Goal: Information Seeking & Learning: Learn about a topic

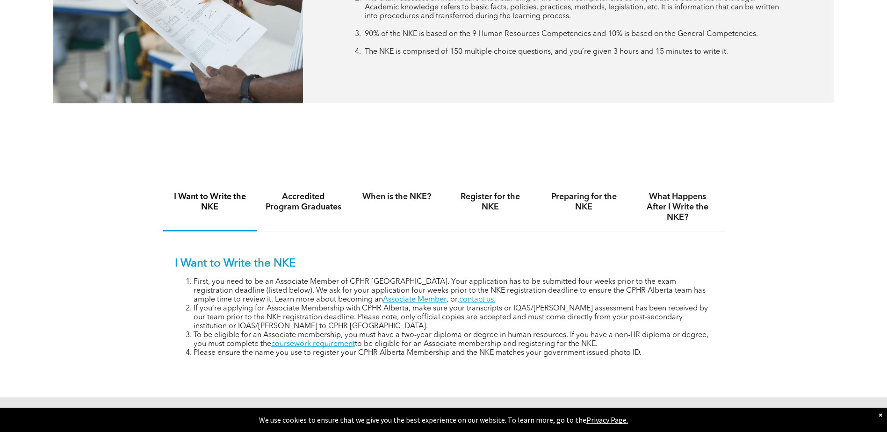
scroll to position [514, 0]
click at [389, 196] on h4 "When is the NKE?" at bounding box center [397, 196] width 77 height 10
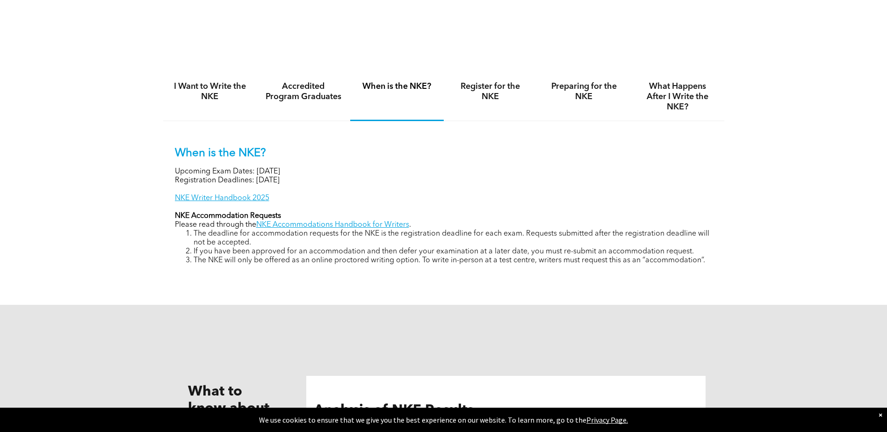
scroll to position [608, 0]
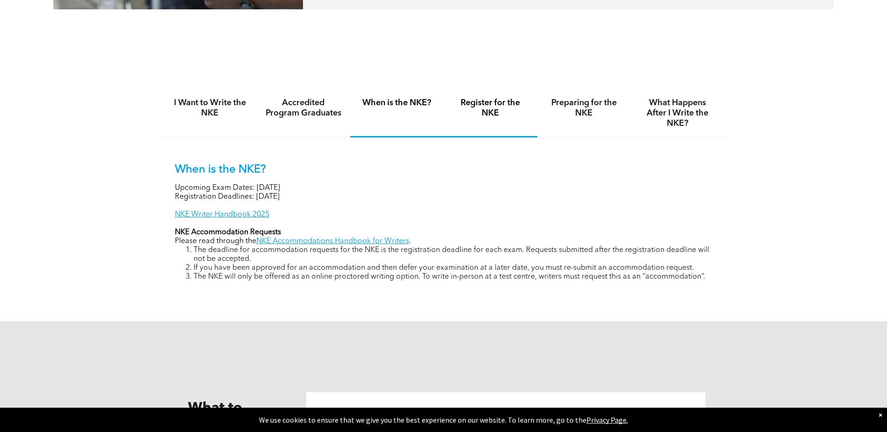
click at [507, 118] on div "Register for the NKE" at bounding box center [491, 113] width 94 height 48
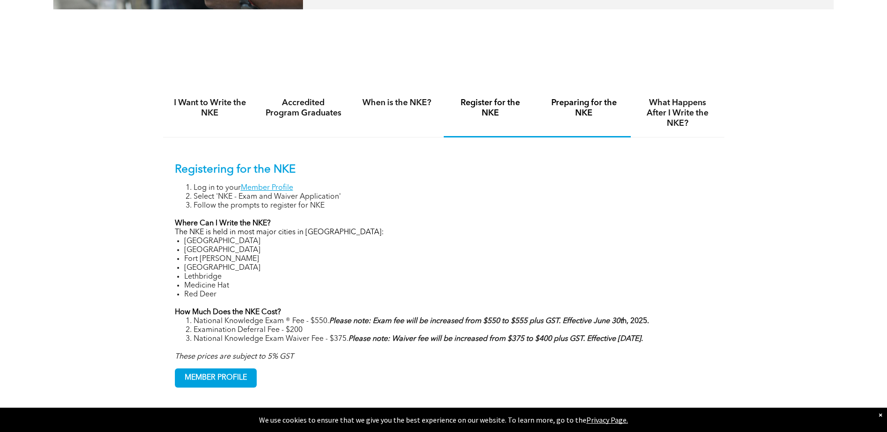
click at [575, 107] on h4 "Preparing for the NKE" at bounding box center [584, 108] width 77 height 21
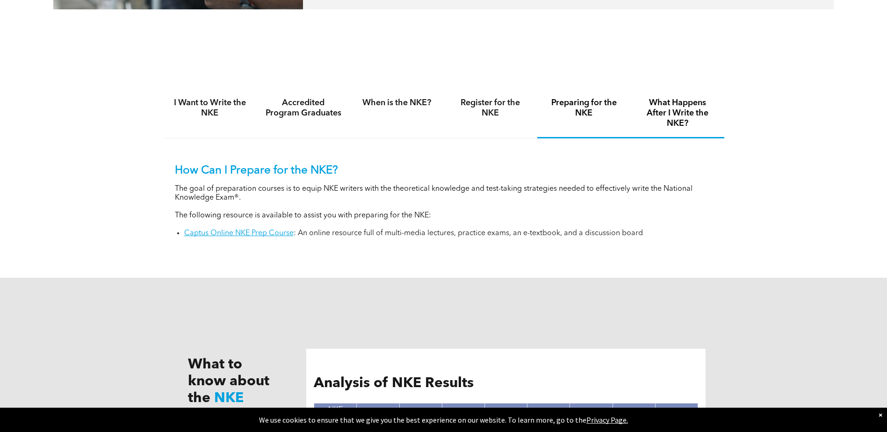
click at [678, 110] on h4 "What Happens After I Write the NKE?" at bounding box center [677, 113] width 77 height 31
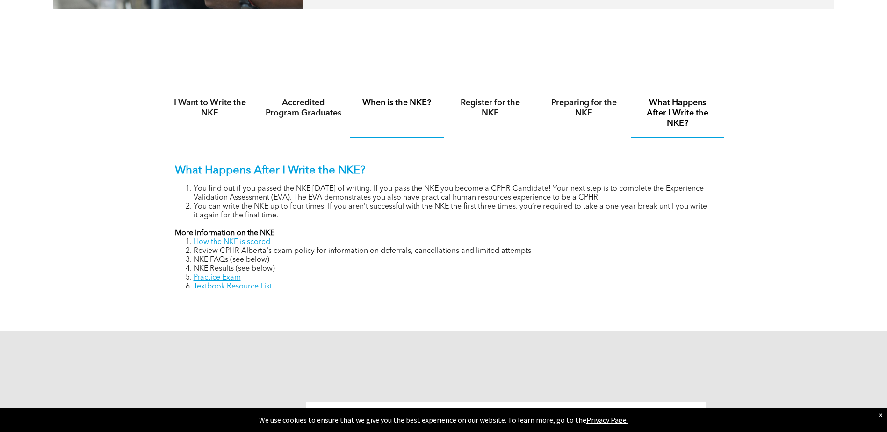
click at [424, 106] on h4 "When is the NKE?" at bounding box center [397, 103] width 77 height 10
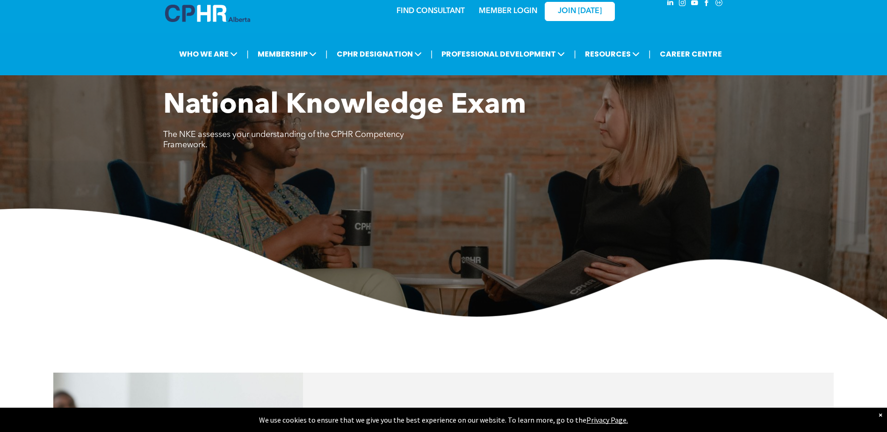
scroll to position [0, 0]
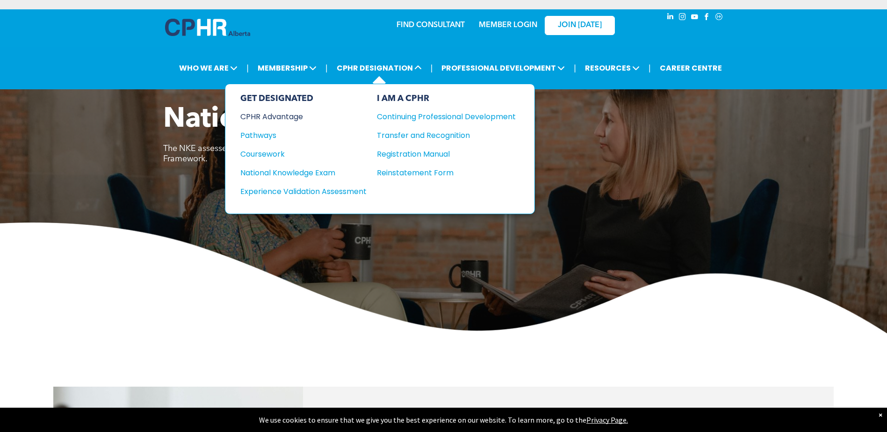
click at [278, 118] on div "CPHR Advantage" at bounding box center [297, 117] width 114 height 12
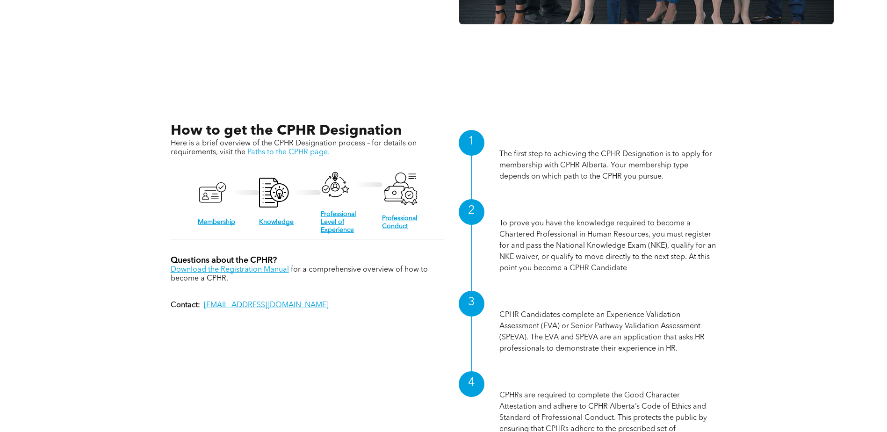
scroll to position [982, 0]
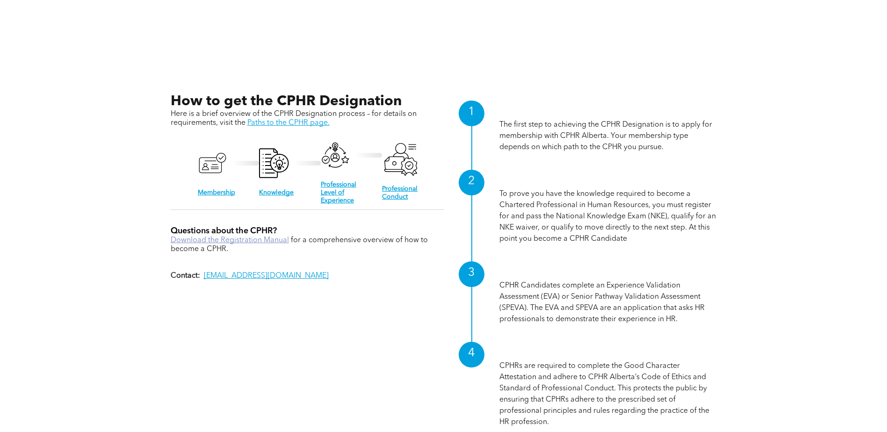
click at [282, 241] on link "Download the Registration Manual" at bounding box center [230, 240] width 118 height 7
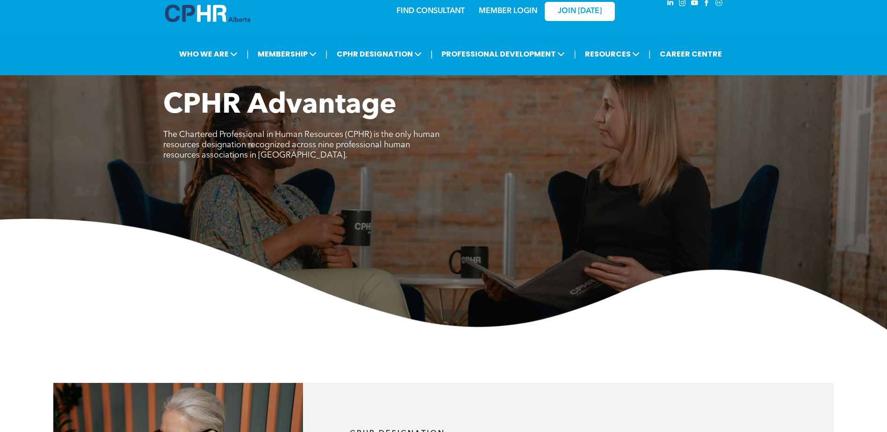
scroll to position [0, 0]
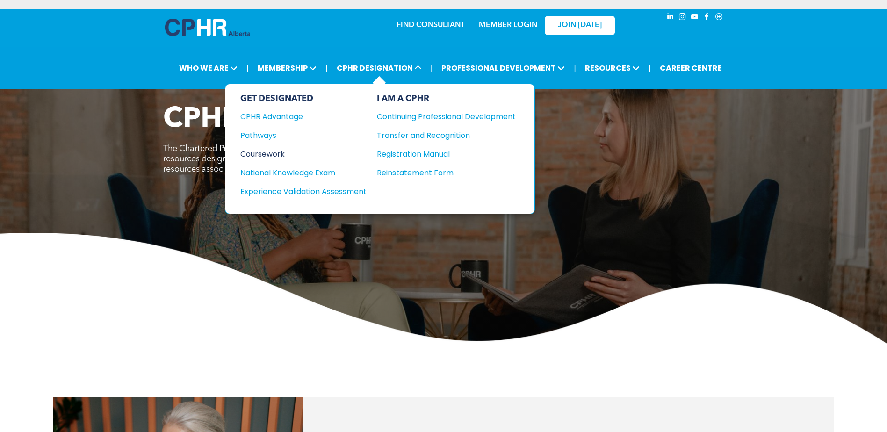
click at [277, 157] on div "Coursework" at bounding box center [297, 154] width 114 height 12
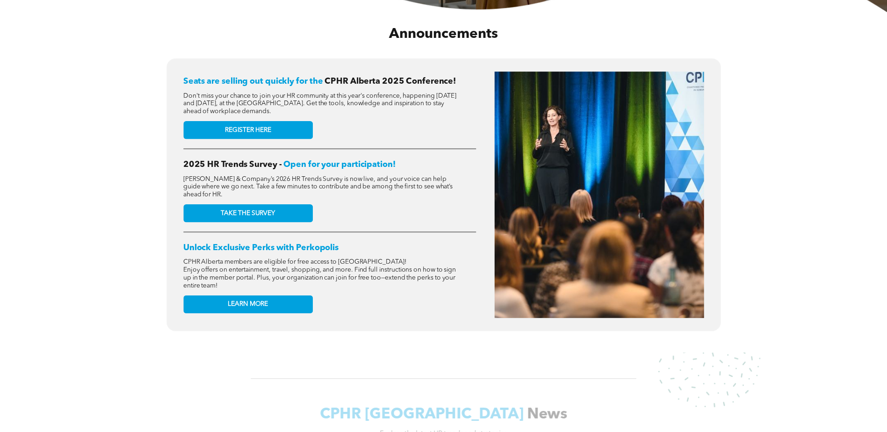
scroll to position [187, 0]
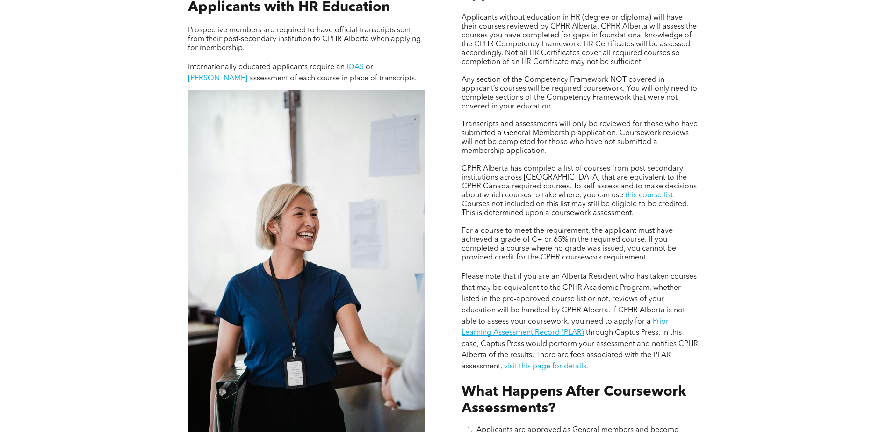
scroll to position [795, 0]
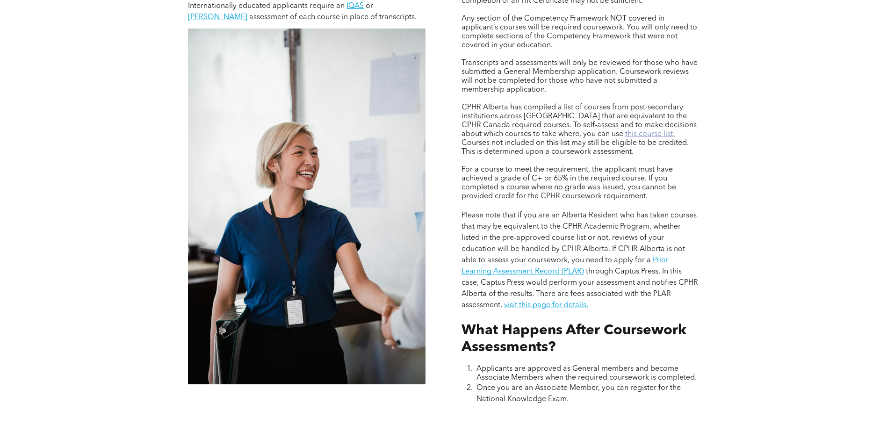
click at [625, 132] on link "this course list." at bounding box center [650, 133] width 50 height 7
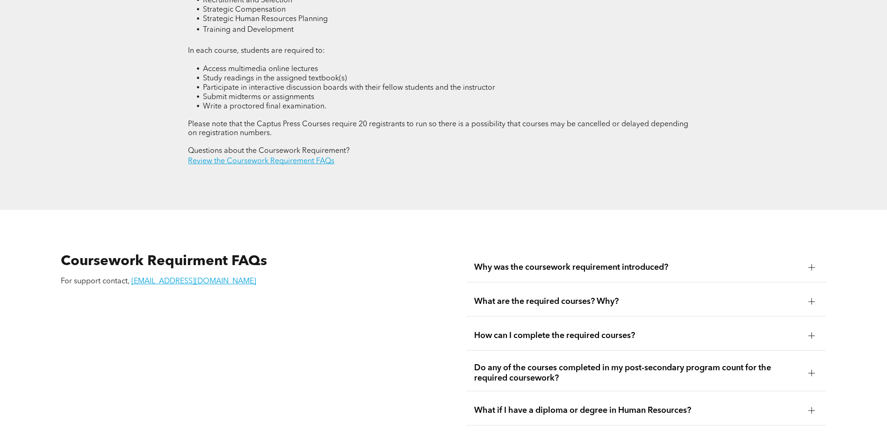
scroll to position [1496, 0]
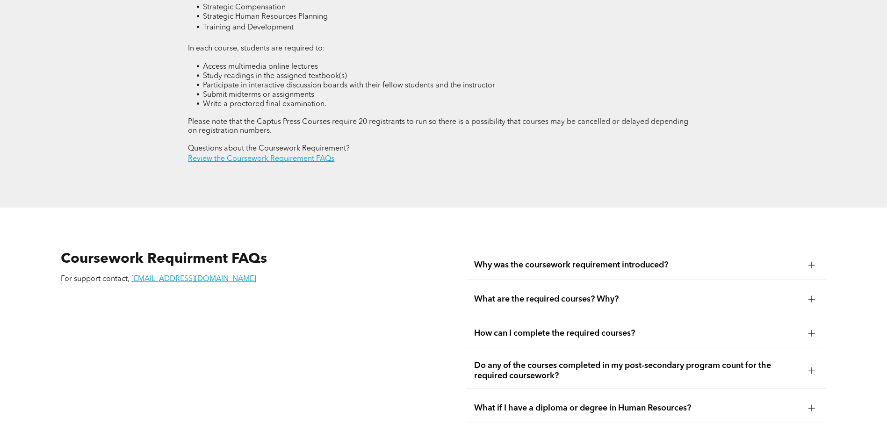
click at [504, 260] on span "Why was the coursework requirement introduced?" at bounding box center [637, 265] width 327 height 10
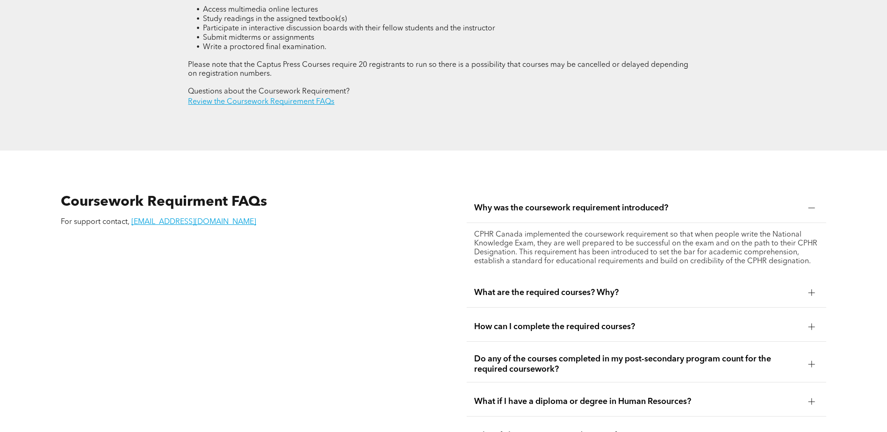
scroll to position [1636, 0]
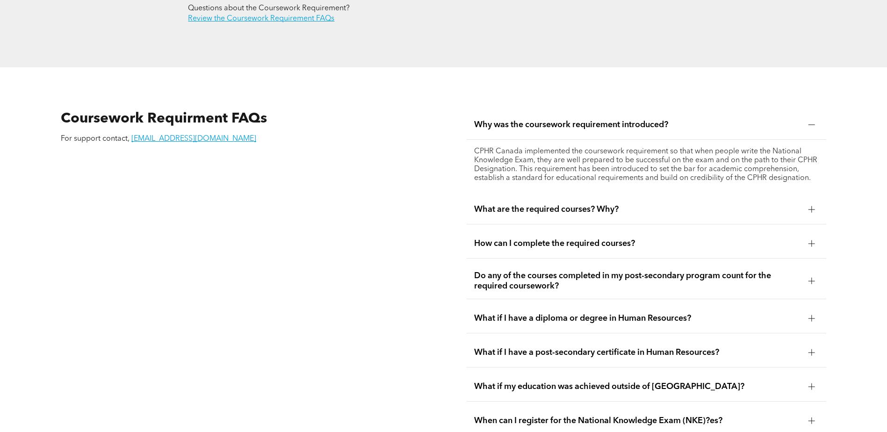
click at [524, 238] on span "How can I complete the required courses?" at bounding box center [637, 243] width 327 height 10
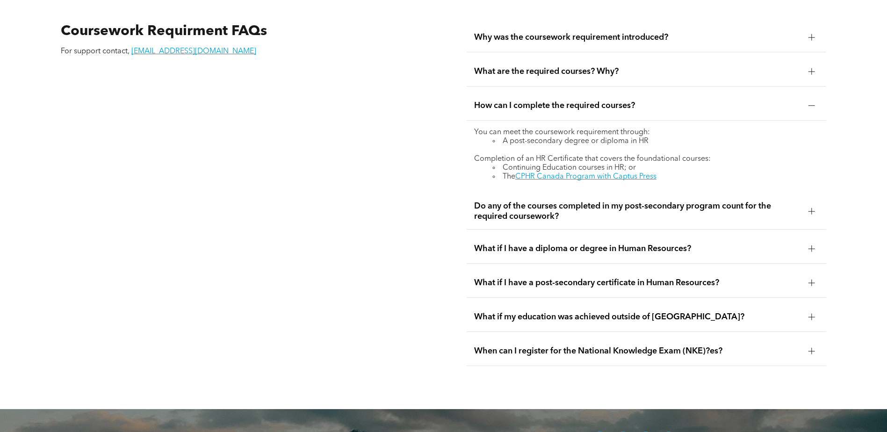
scroll to position [1730, 0]
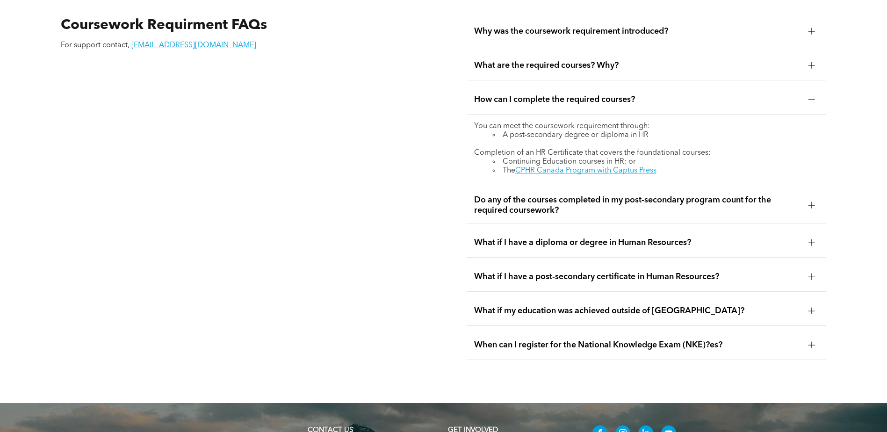
click at [523, 195] on span "Do any of the courses completed in my post-secondary program count for the requ…" at bounding box center [637, 205] width 327 height 21
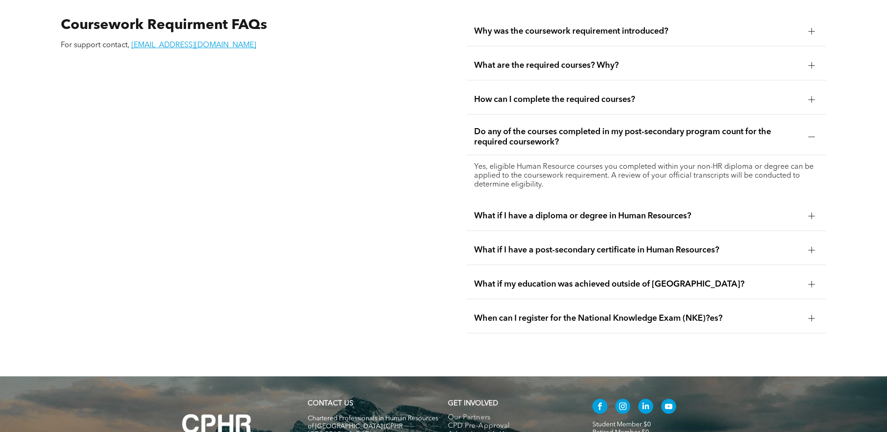
click at [558, 211] on span "What if I have a diploma or degree in Human Resources?" at bounding box center [637, 216] width 327 height 10
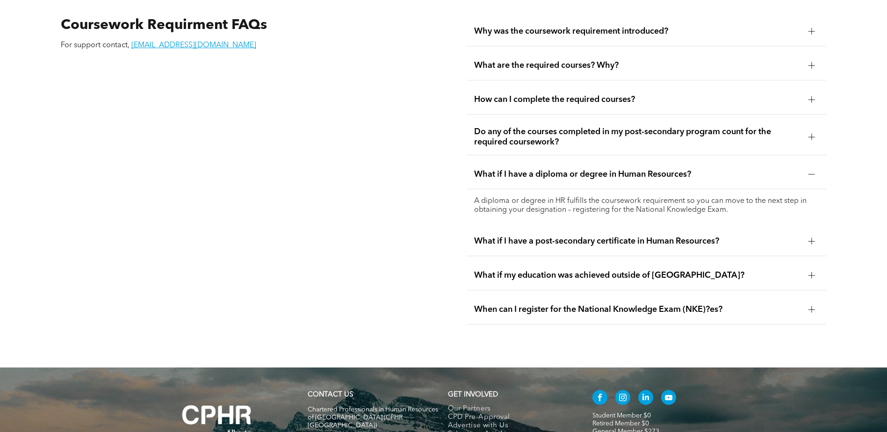
click at [515, 296] on div "When can I register for the National Knowledge Exam (NKE)?es?" at bounding box center [647, 309] width 360 height 29
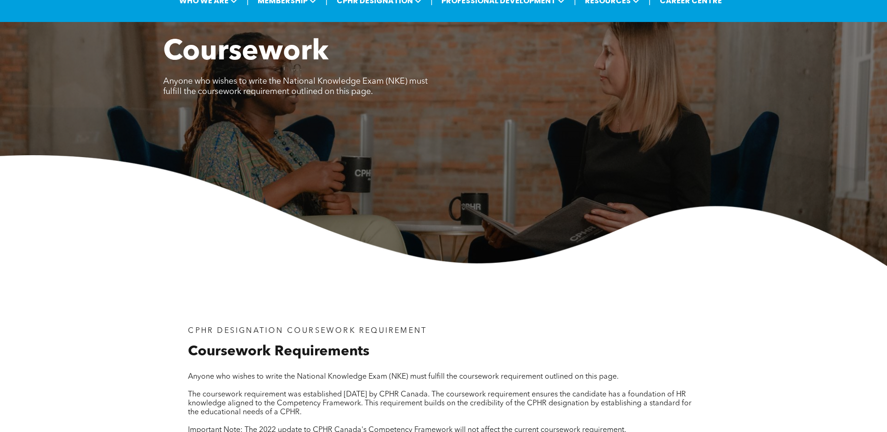
scroll to position [0, 0]
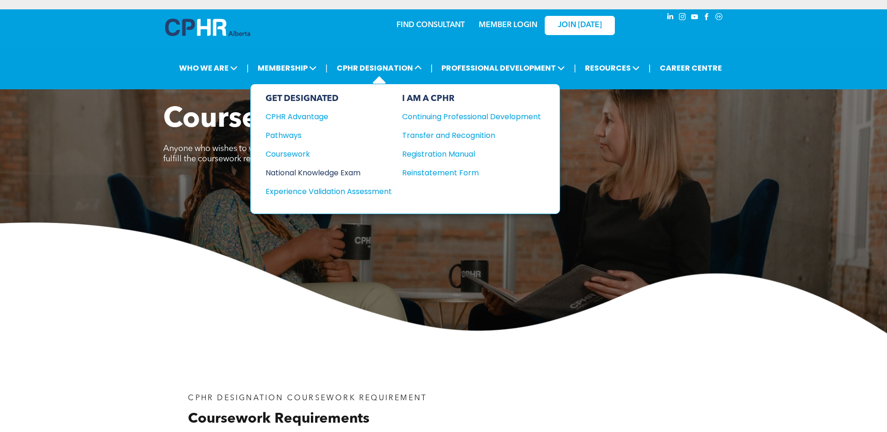
click at [330, 173] on div "National Knowledge Exam" at bounding box center [323, 173] width 114 height 12
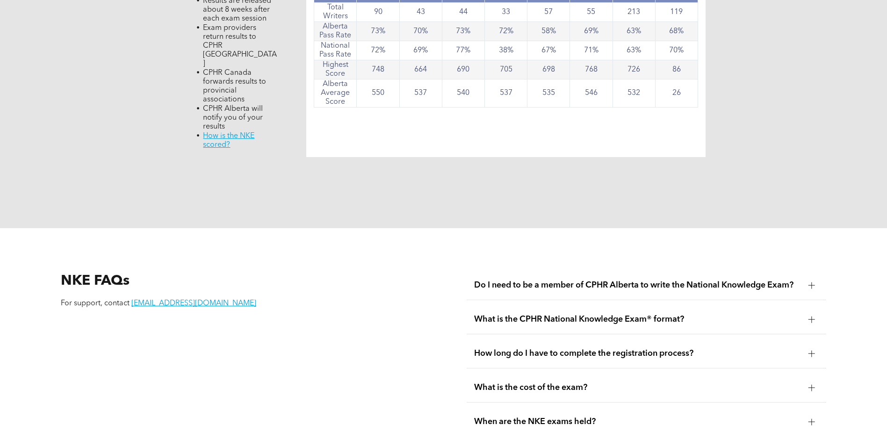
scroll to position [1075, 0]
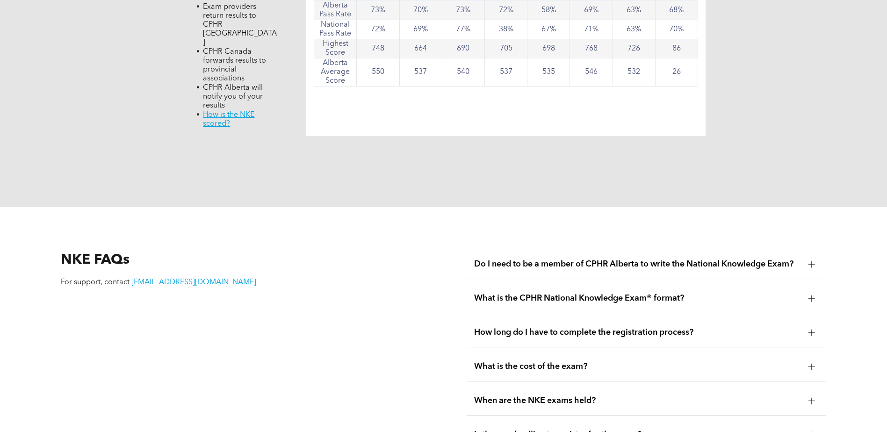
click at [560, 318] on div "How long do I have to complete the registration process?" at bounding box center [647, 332] width 360 height 29
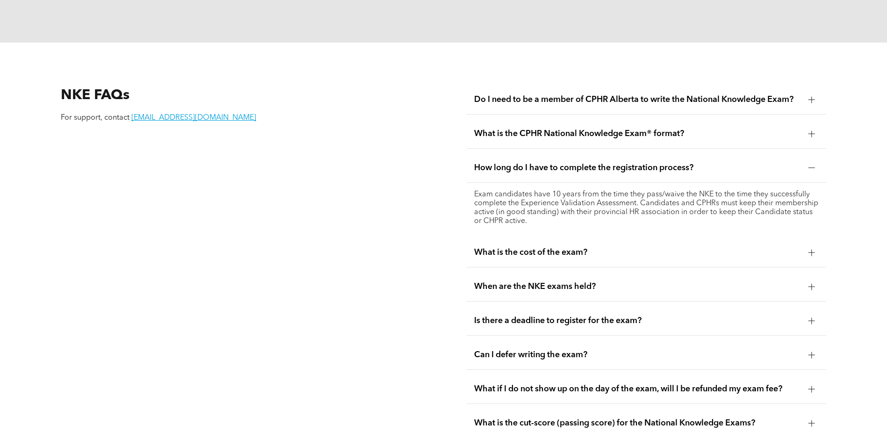
scroll to position [1262, 0]
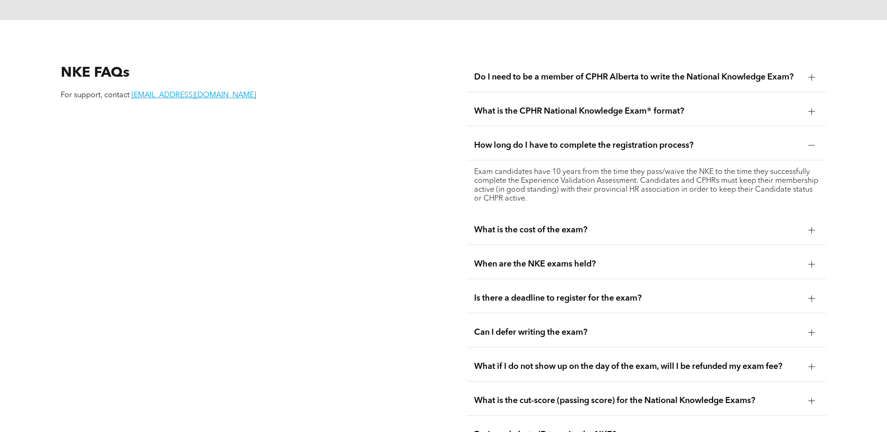
click at [525, 225] on span "What is the cost of the exam?" at bounding box center [637, 230] width 327 height 10
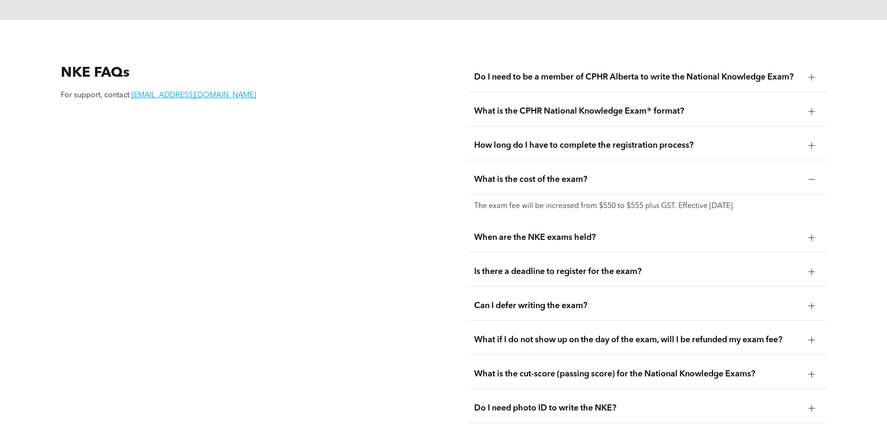
click at [487, 232] on span "When are the NKE exams held?" at bounding box center [637, 237] width 327 height 10
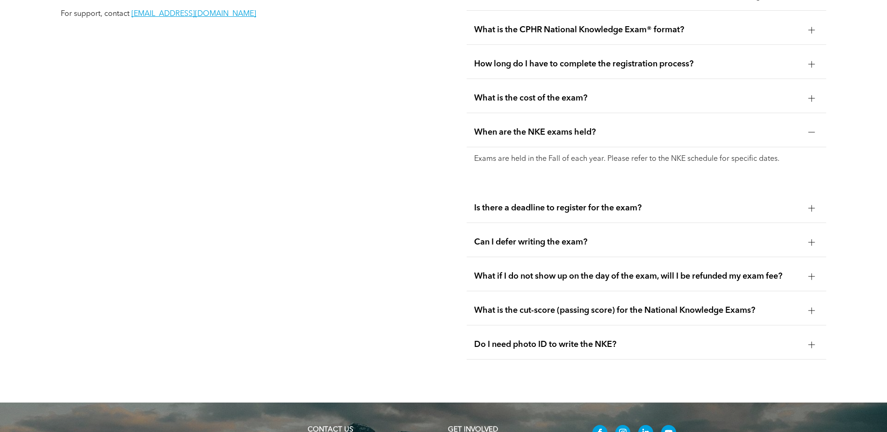
scroll to position [1356, 0]
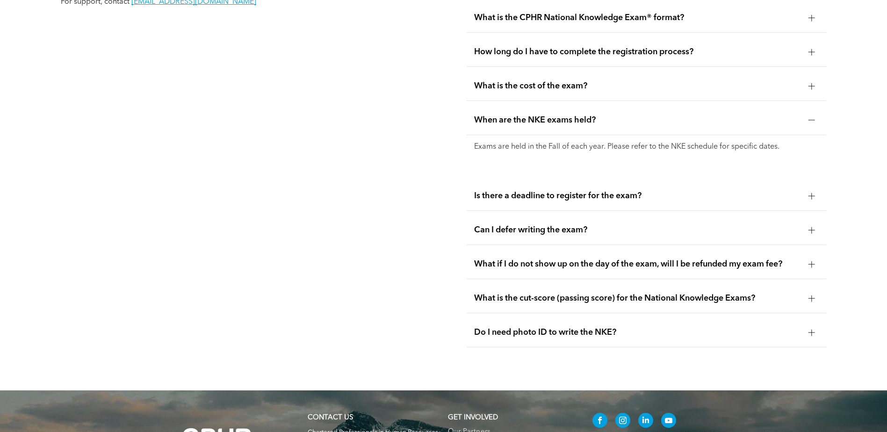
click at [495, 284] on div "What is the cut-score (passing score) for the National Knowledge Exams?" at bounding box center [647, 298] width 360 height 29
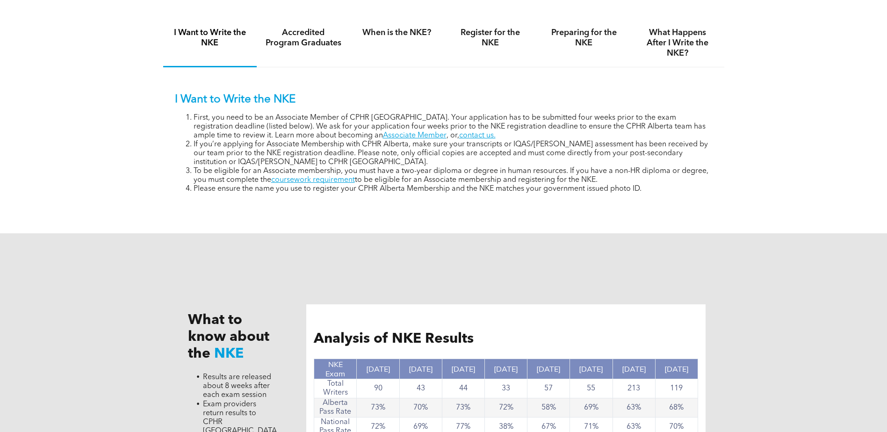
scroll to position [514, 0]
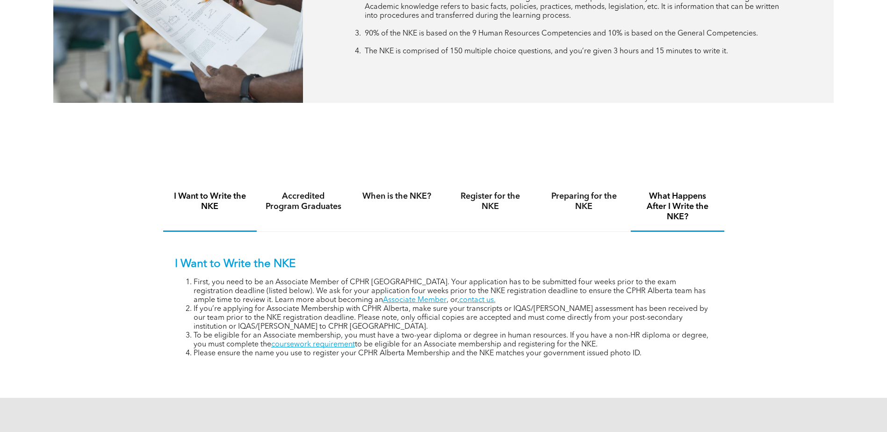
click at [673, 194] on h4 "What Happens After I Write the NKE?" at bounding box center [677, 206] width 77 height 31
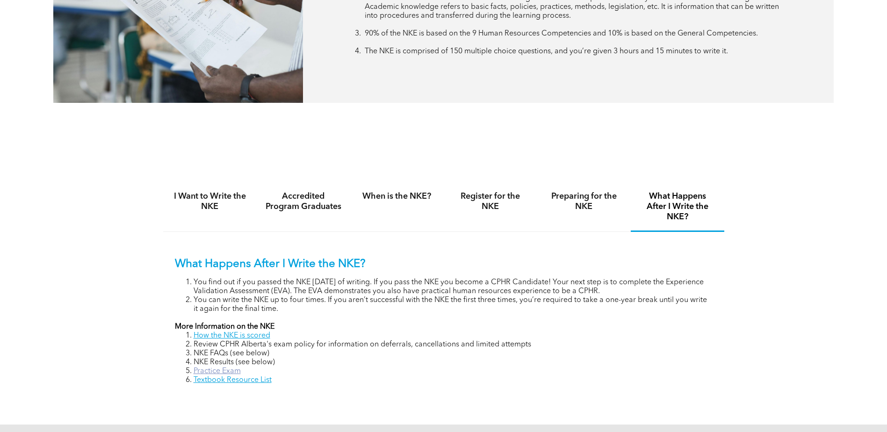
click at [229, 368] on link "Practice Exam" at bounding box center [217, 370] width 47 height 7
